Goal: Task Accomplishment & Management: Use online tool/utility

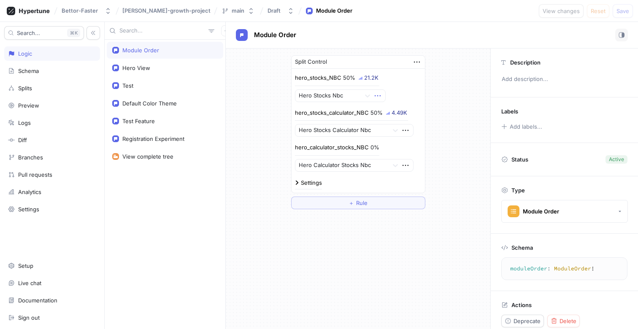
click at [381, 95] on icon "button" at bounding box center [377, 95] width 9 height 9
click at [405, 84] on div "hero_stocks_NBC 50% 21.2K Hero Stocks Nbc" at bounding box center [358, 88] width 127 height 28
drag, startPoint x: 379, startPoint y: 76, endPoint x: 360, endPoint y: 75, distance: 19.0
click at [360, 75] on div "hero_stocks_NBC 50% 21.2K Hero Stocks Nbc" at bounding box center [358, 88] width 127 height 28
click at [360, 75] on div "hero_stocks_NBC 50% 21.2K" at bounding box center [337, 80] width 84 height 12
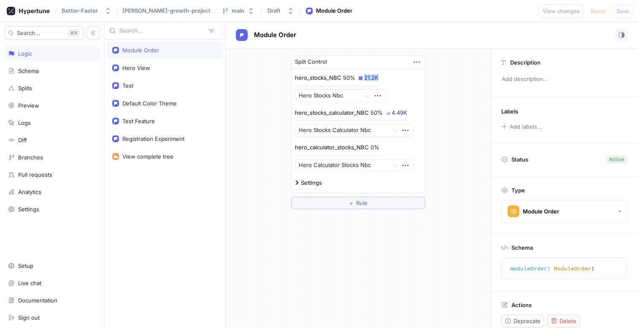
drag, startPoint x: 356, startPoint y: 80, endPoint x: 378, endPoint y: 77, distance: 21.7
click at [378, 77] on div "hero_stocks_NBC 50% 21.2K Hero Stocks Nbc" at bounding box center [358, 88] width 127 height 28
drag, startPoint x: 378, startPoint y: 77, endPoint x: 362, endPoint y: 77, distance: 16.0
click at [362, 77] on div "hero_stocks_NBC 50% 21.2K Hero Stocks Nbc" at bounding box center [358, 88] width 127 height 28
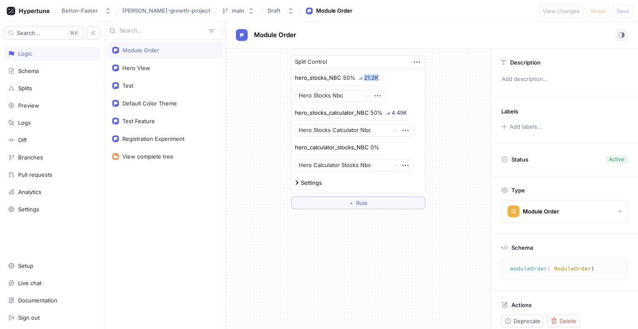
click at [362, 77] on div "21.2K" at bounding box center [368, 77] width 20 height 5
click at [297, 185] on div "Settings" at bounding box center [308, 182] width 27 height 5
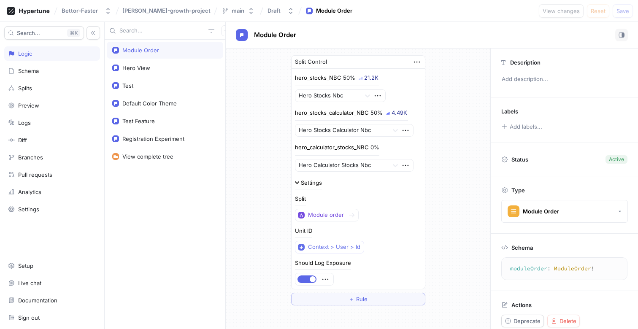
click at [297, 185] on div "Settings" at bounding box center [308, 182] width 27 height 5
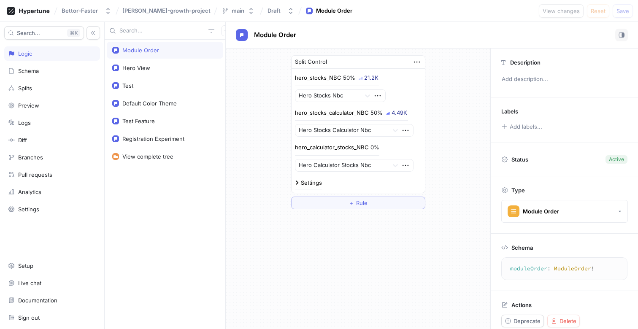
click at [252, 178] on div "Split Control hero_stocks_NBC 50% 21.2K Hero Stocks Nbc hero_stocks_calculator_…" at bounding box center [358, 132] width 264 height 167
click at [164, 142] on div "Registration Experiment" at bounding box center [153, 138] width 62 height 7
type textarea "registrationExperiment: Registration!"
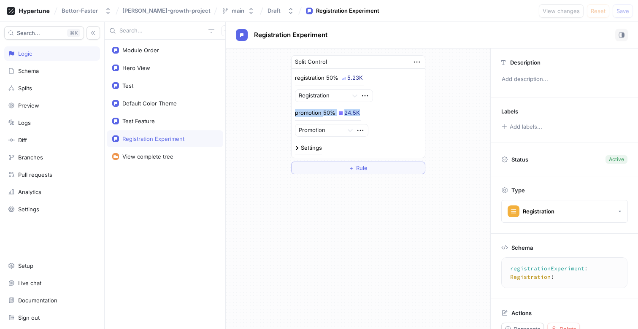
drag, startPoint x: 362, startPoint y: 111, endPoint x: 295, endPoint y: 111, distance: 67.5
click at [295, 111] on div "promotion 50% 24.5K Promotion" at bounding box center [358, 123] width 127 height 28
click at [295, 111] on p "promotion" at bounding box center [308, 113] width 27 height 8
click at [304, 148] on div "Settings" at bounding box center [311, 147] width 21 height 5
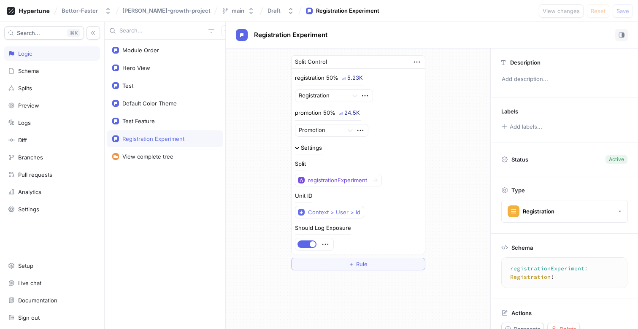
click at [304, 148] on div "Settings" at bounding box center [311, 147] width 21 height 5
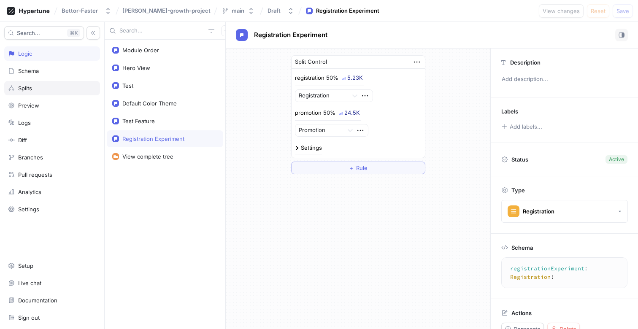
click at [50, 87] on div "Splits" at bounding box center [52, 88] width 88 height 7
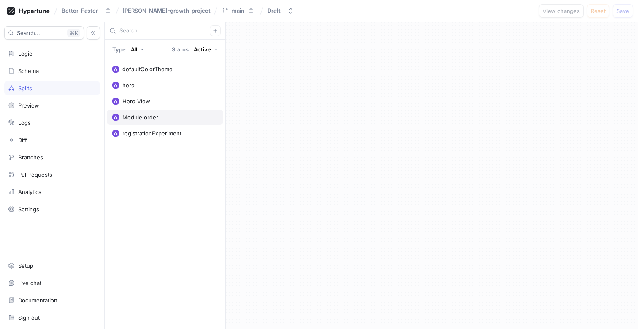
click at [166, 113] on div "Module order" at bounding box center [165, 117] width 116 height 15
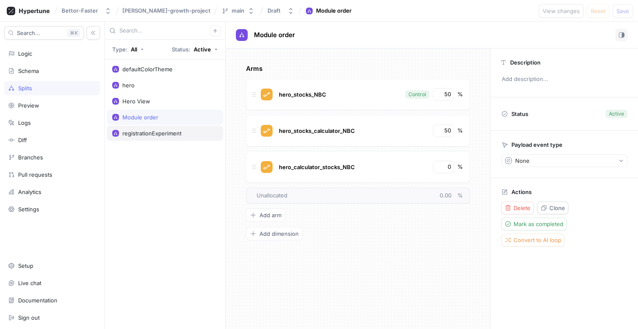
click at [179, 137] on div "registrationExperiment" at bounding box center [165, 133] width 116 height 15
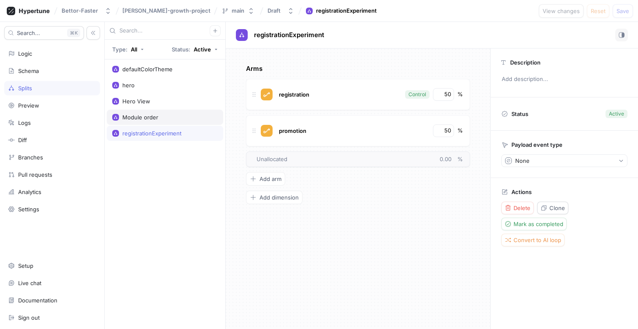
click at [200, 113] on div "Module order" at bounding box center [165, 117] width 116 height 15
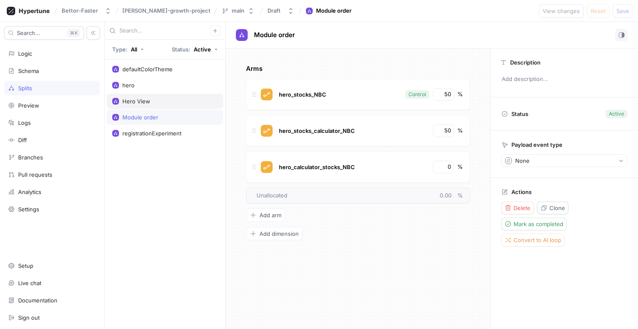
click at [188, 101] on div "Hero View" at bounding box center [164, 101] width 105 height 7
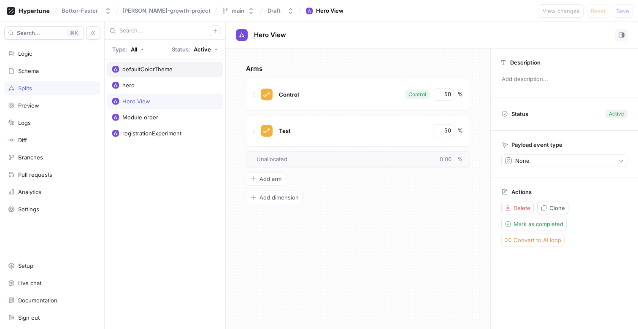
click at [176, 74] on div "defaultColorTheme" at bounding box center [165, 69] width 116 height 15
